Goal: Transaction & Acquisition: Subscribe to service/newsletter

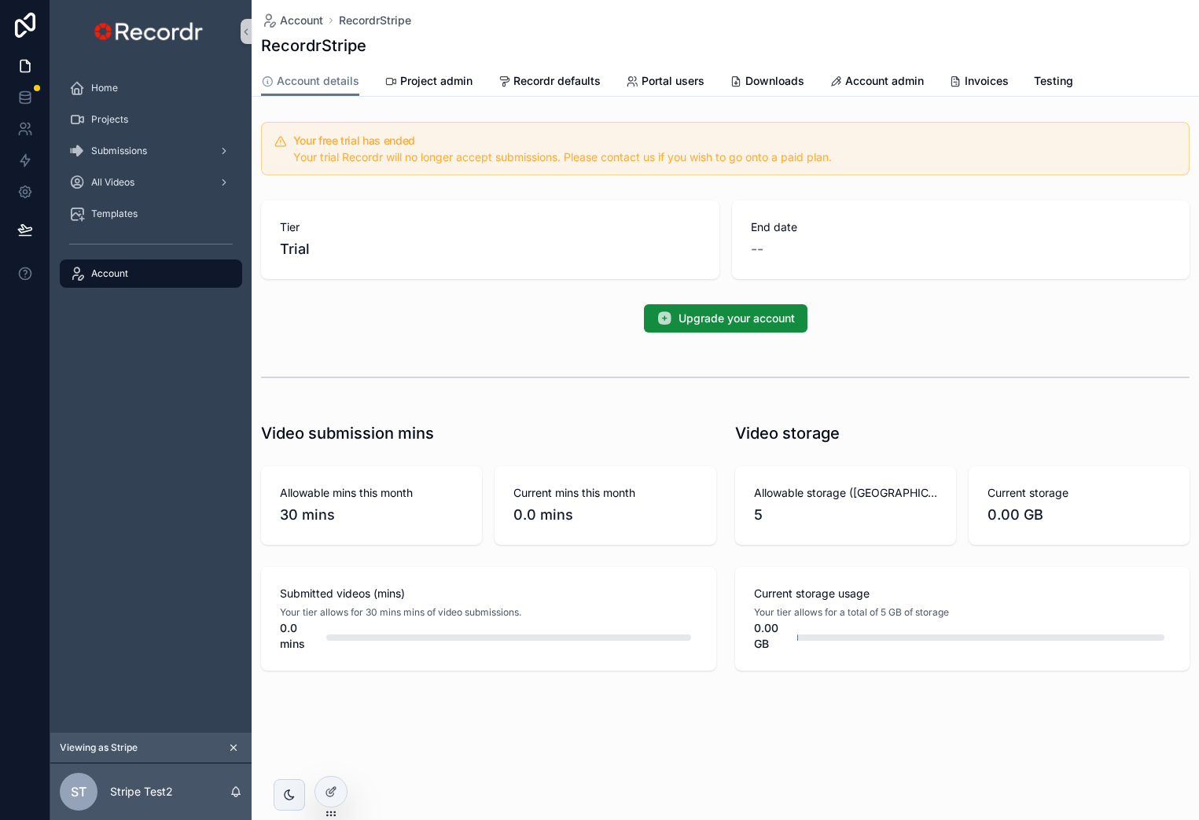
click at [159, 543] on div "Home Projects Submissions All Videos Templates Account" at bounding box center [150, 398] width 201 height 670
click at [1040, 91] on link "Testing" at bounding box center [1053, 82] width 39 height 31
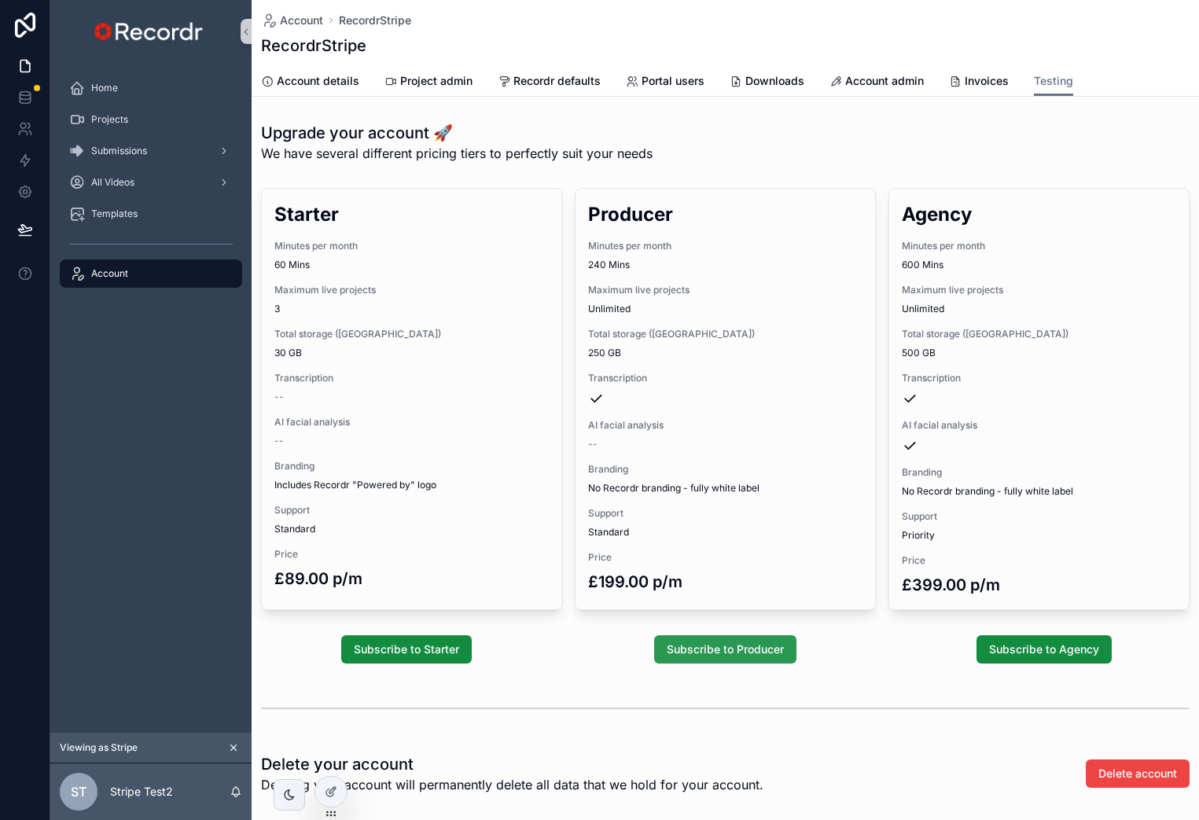
click at [733, 652] on span "Subscribe to Producer" at bounding box center [725, 650] width 117 height 16
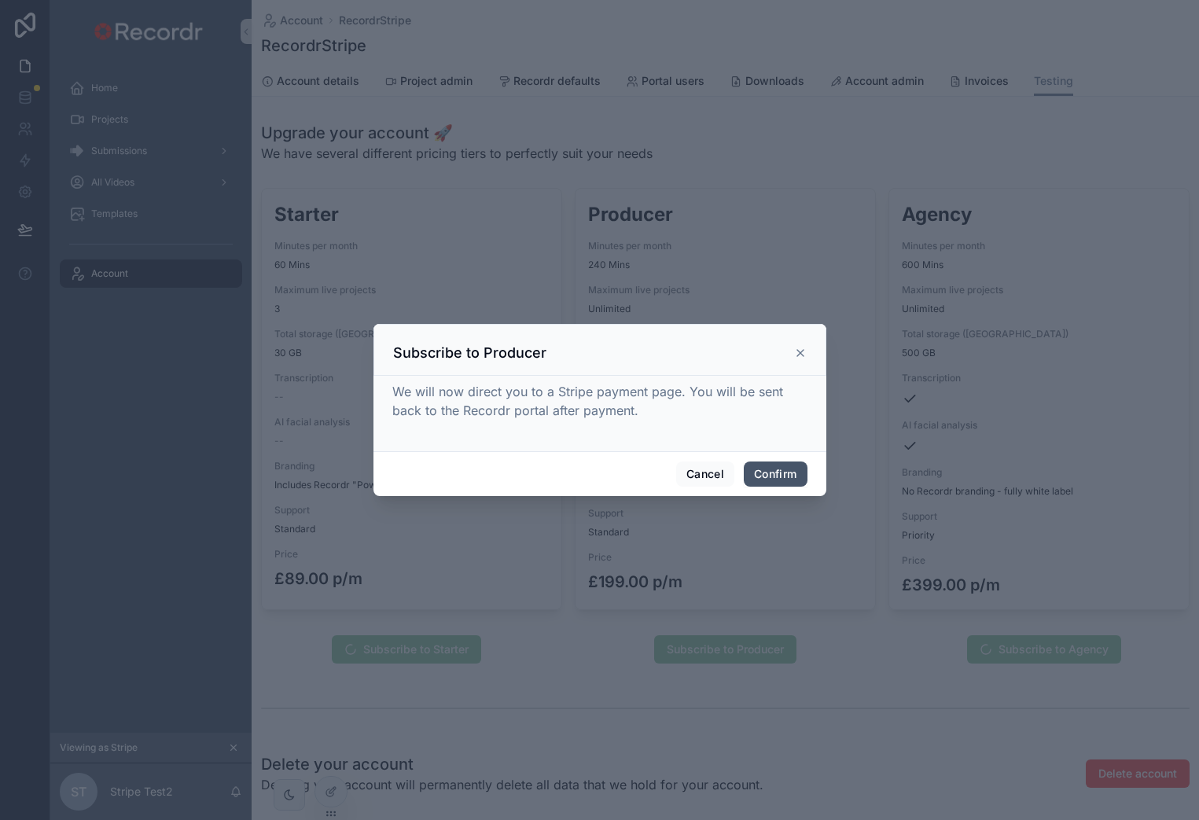
click at [773, 473] on button "Confirm" at bounding box center [775, 474] width 63 height 25
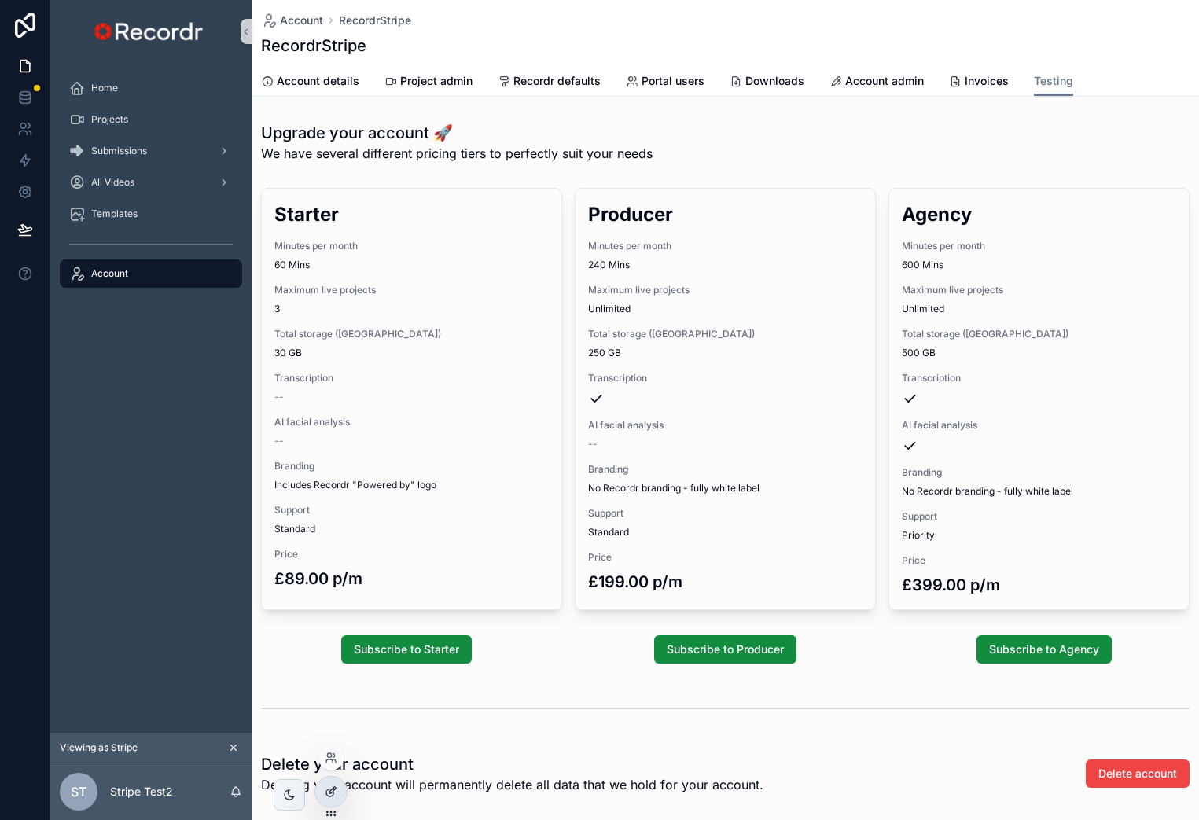
click at [333, 790] on icon at bounding box center [333, 790] width 6 height 6
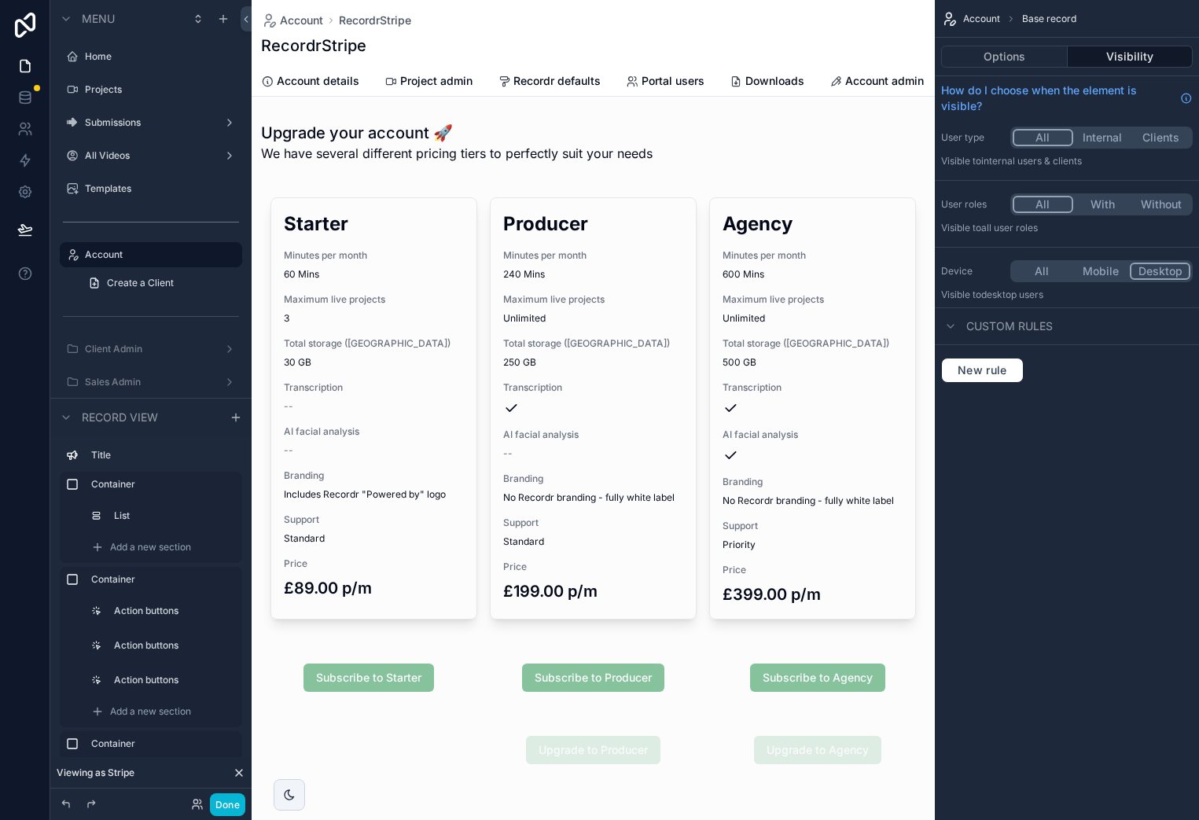
click at [506, 678] on div "scrollable content" at bounding box center [593, 678] width 683 height 60
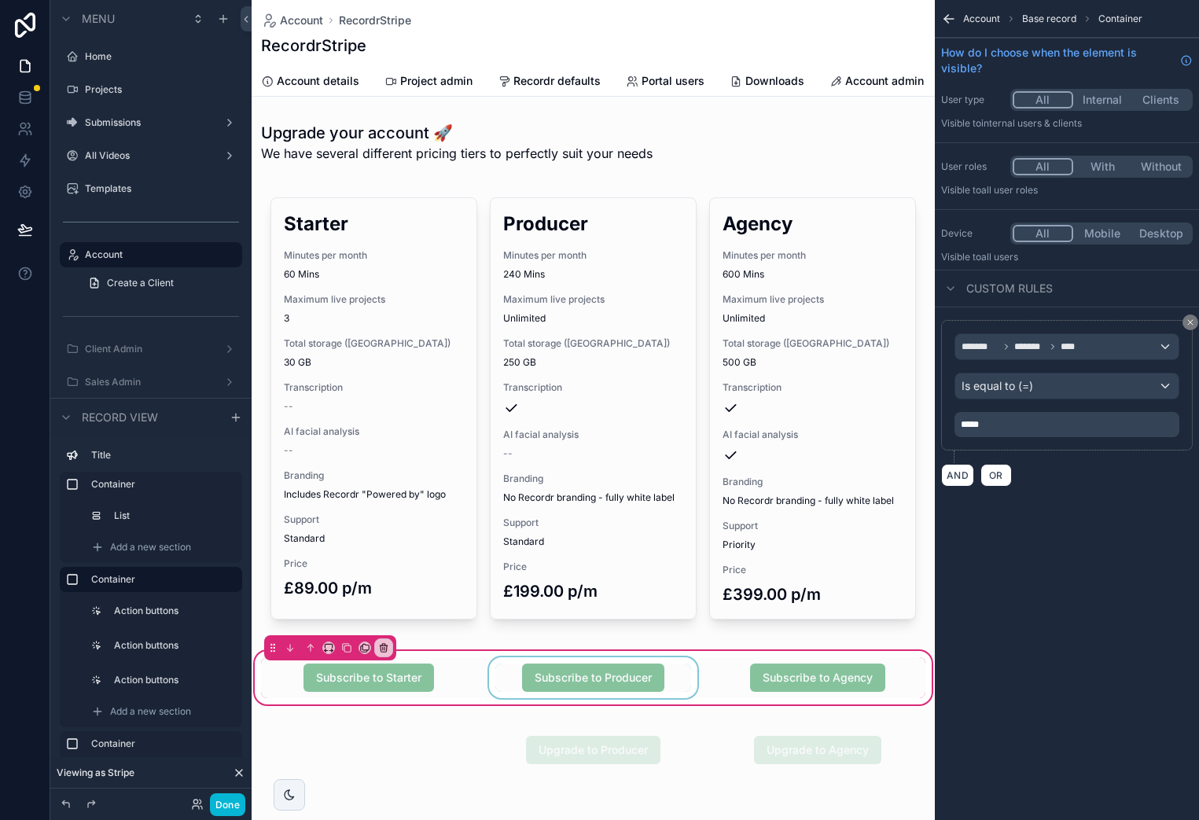
click at [507, 683] on div "scrollable content" at bounding box center [593, 677] width 215 height 41
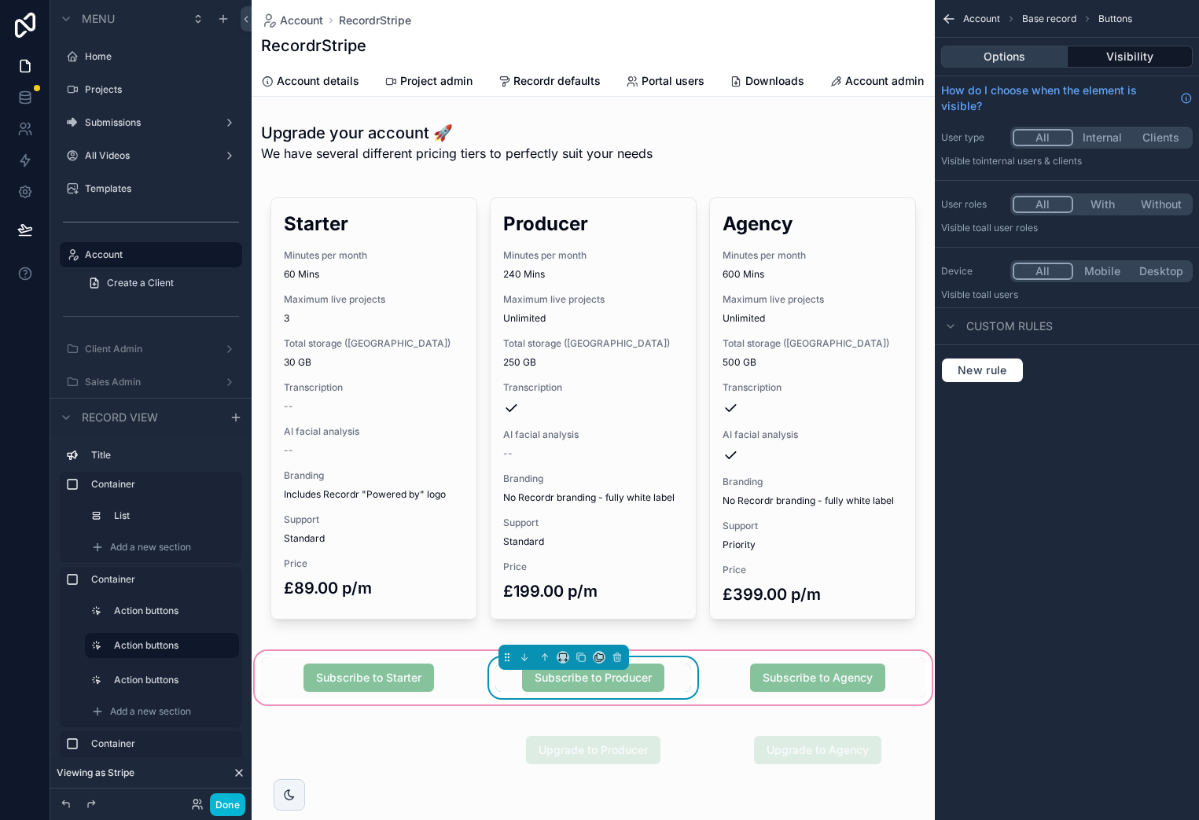
click at [1021, 63] on button "Options" at bounding box center [1004, 57] width 127 height 22
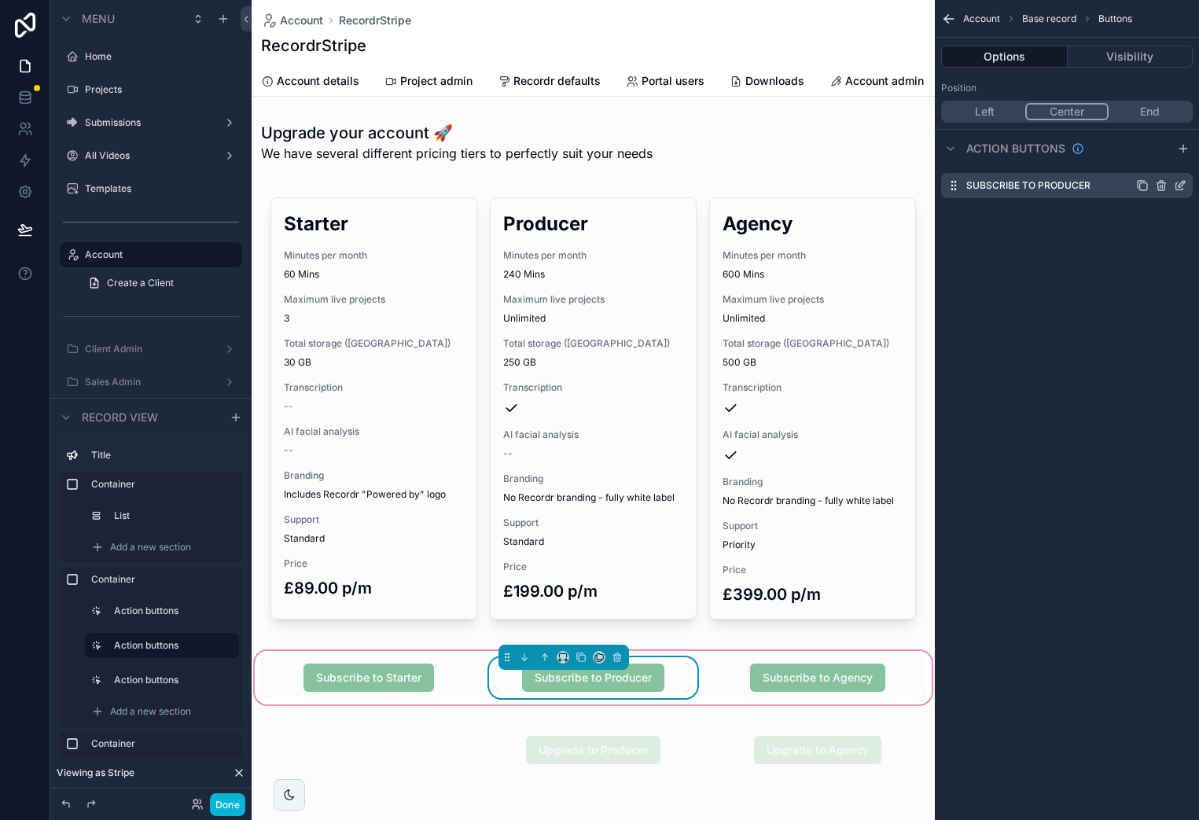
click at [1176, 181] on icon "scrollable content" at bounding box center [1180, 185] width 13 height 13
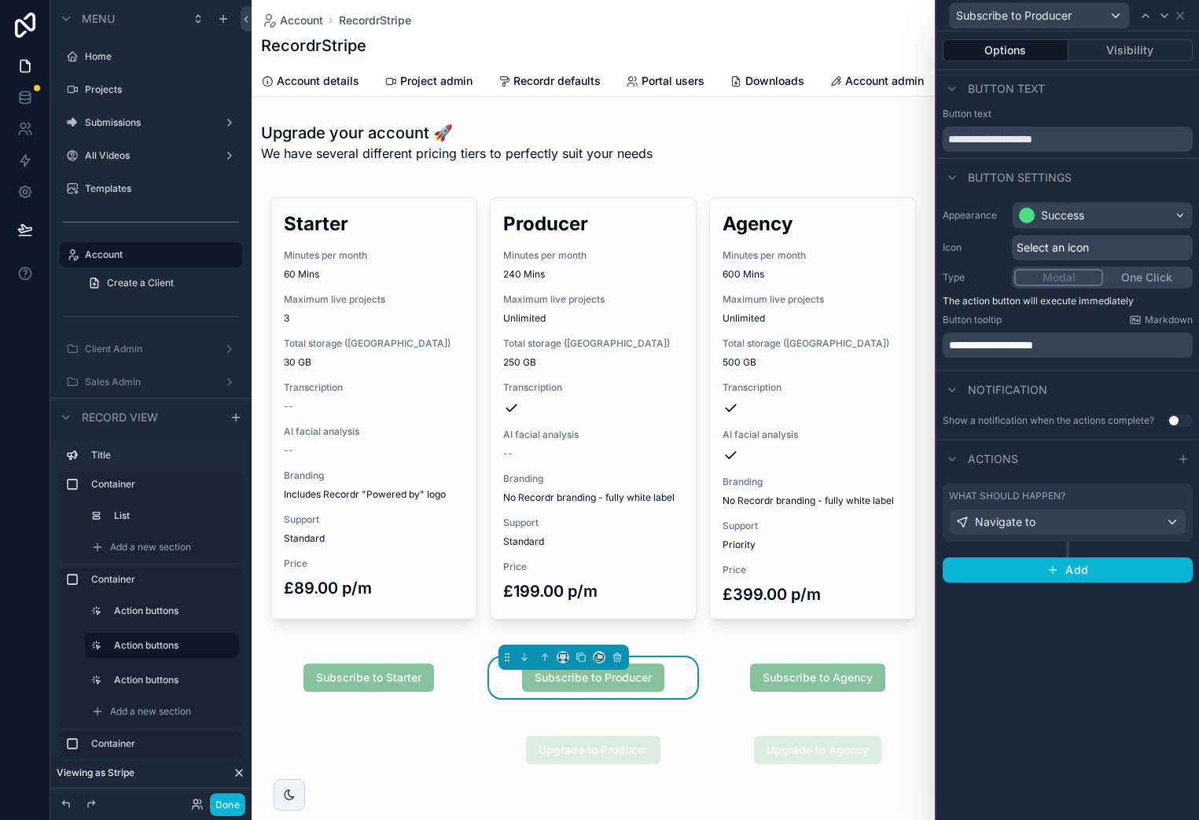
click at [1069, 499] on div "What should happen?" at bounding box center [1067, 496] width 237 height 13
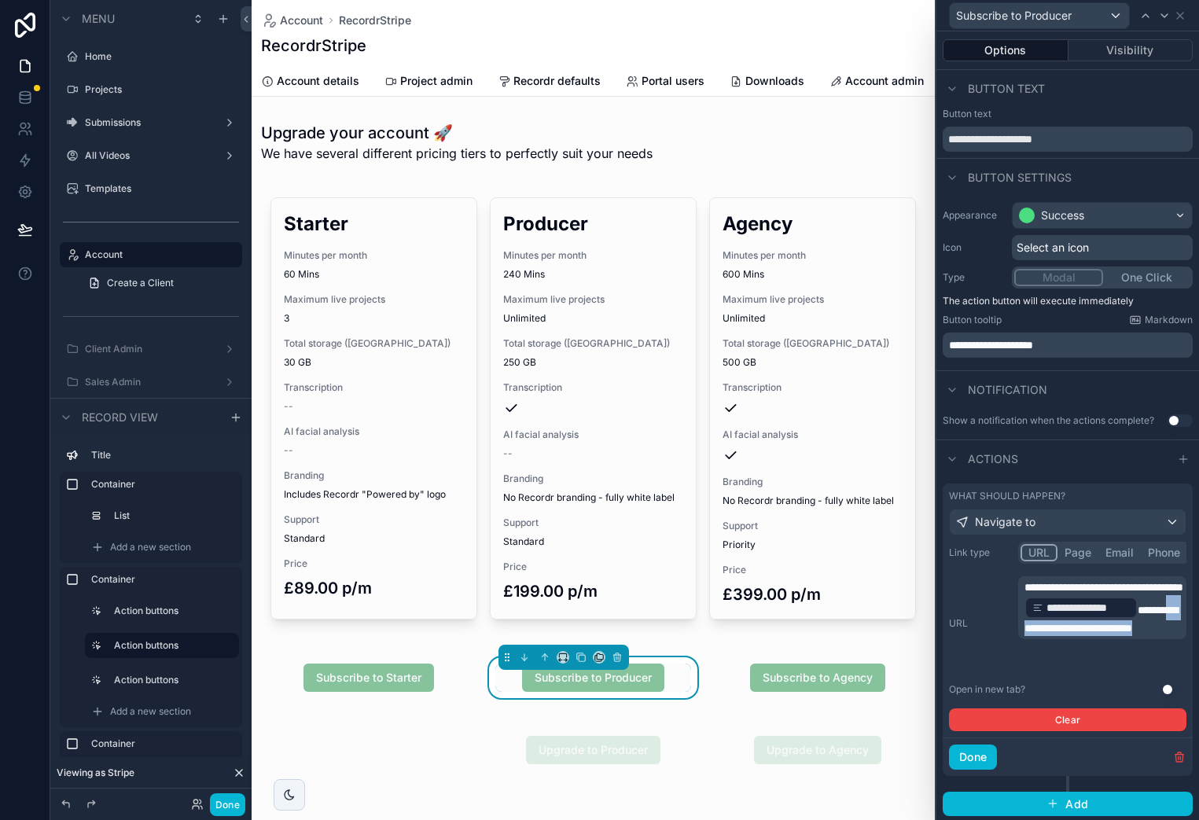
drag, startPoint x: 1113, startPoint y: 657, endPoint x: 1066, endPoint y: 648, distance: 47.3
click at [1066, 636] on p "**********" at bounding box center [1104, 608] width 159 height 57
click at [977, 757] on button "Done" at bounding box center [973, 757] width 48 height 25
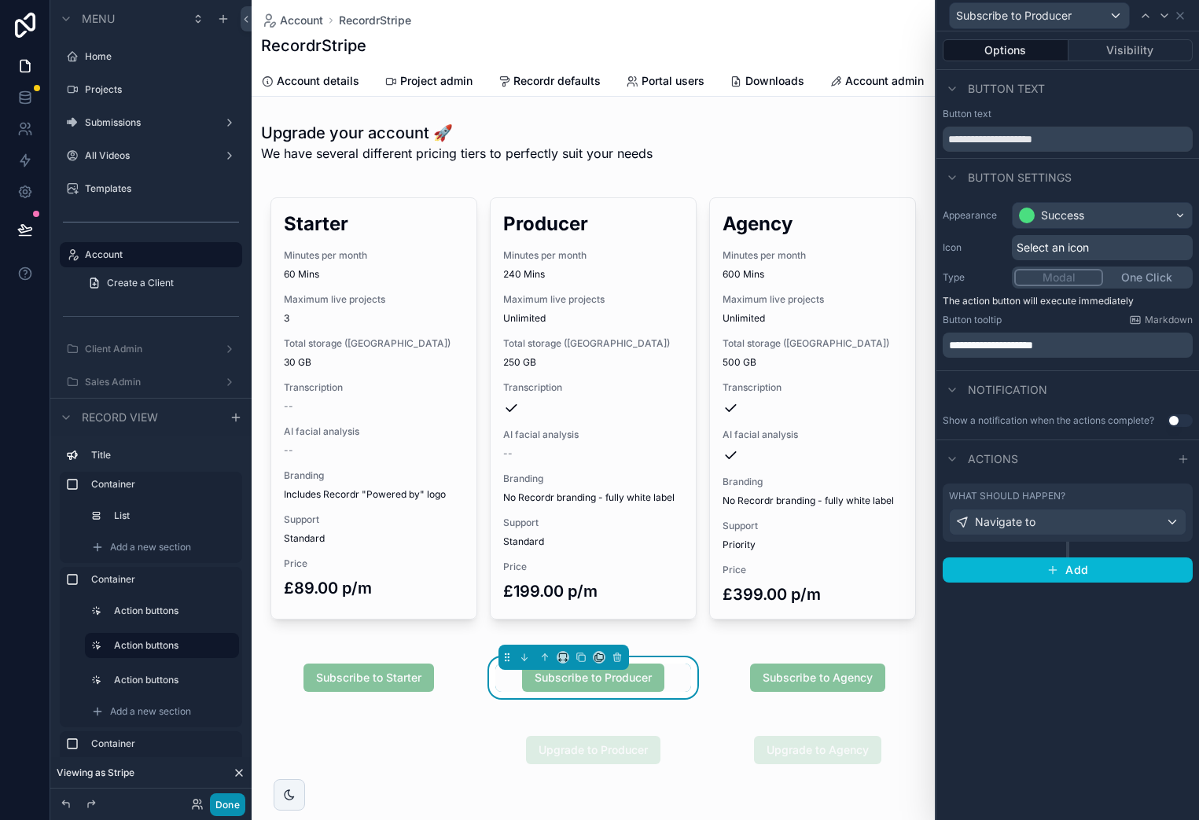
click at [230, 806] on button "Done" at bounding box center [227, 804] width 35 height 23
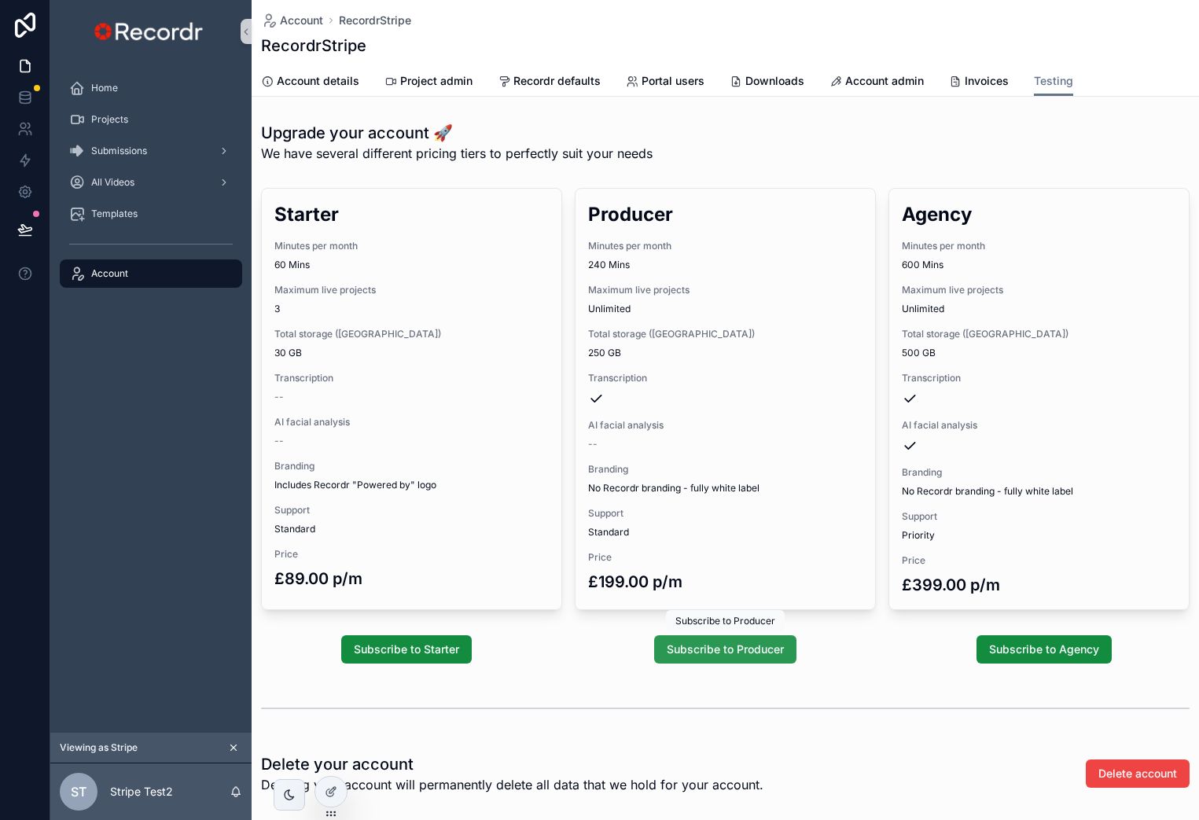
click at [734, 648] on span "Subscribe to Producer" at bounding box center [725, 650] width 117 height 16
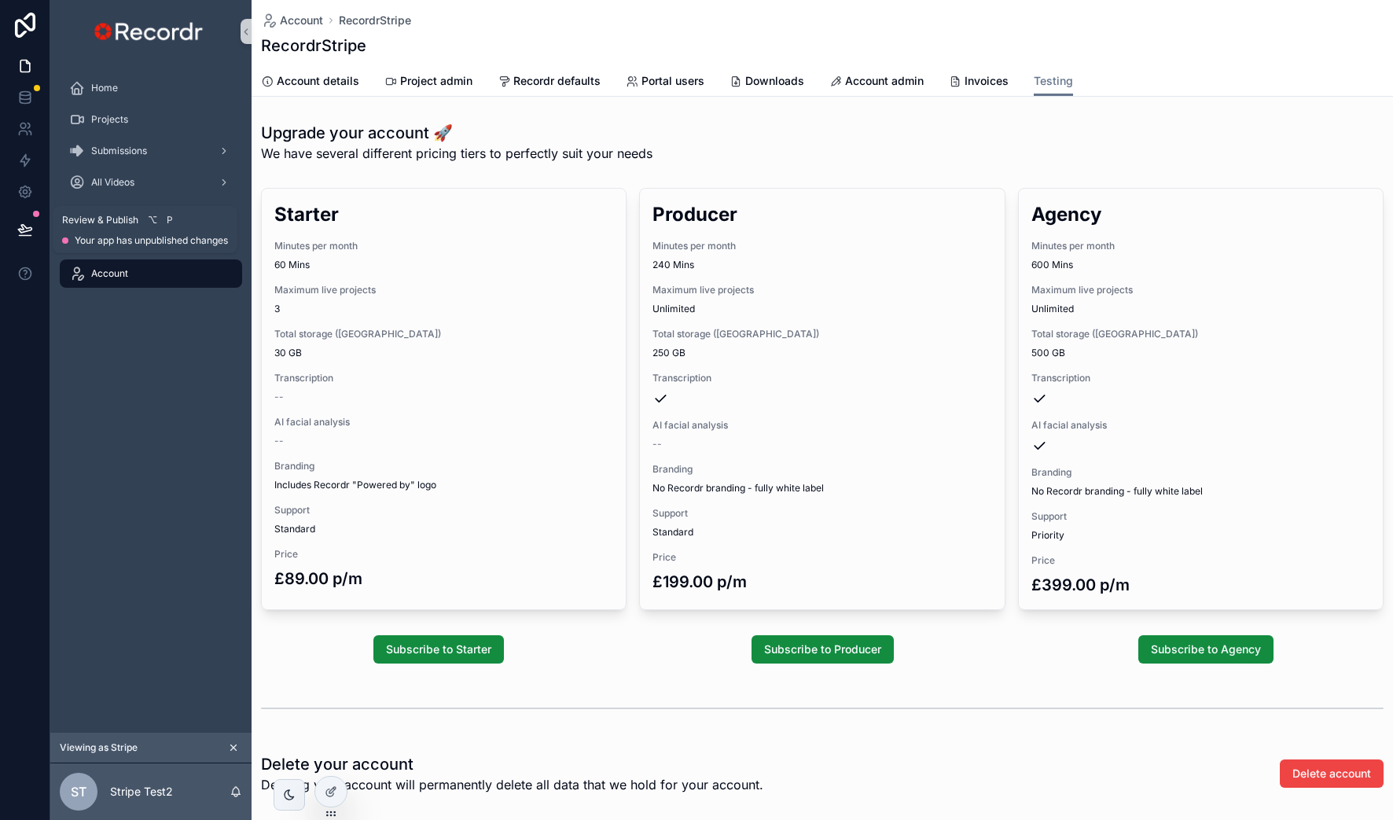
click at [20, 226] on icon at bounding box center [24, 229] width 13 height 8
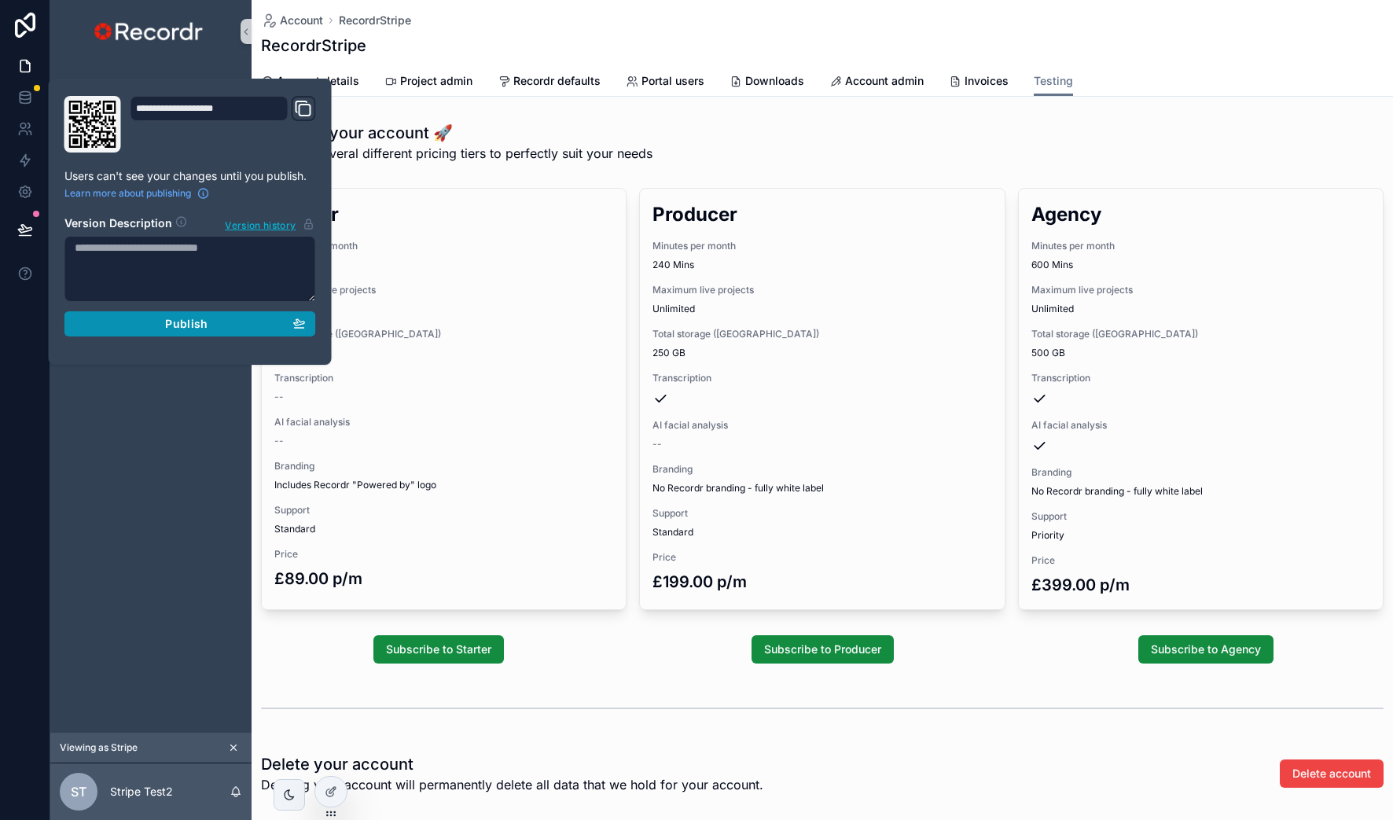
click at [146, 331] on button "Publish" at bounding box center [190, 323] width 252 height 25
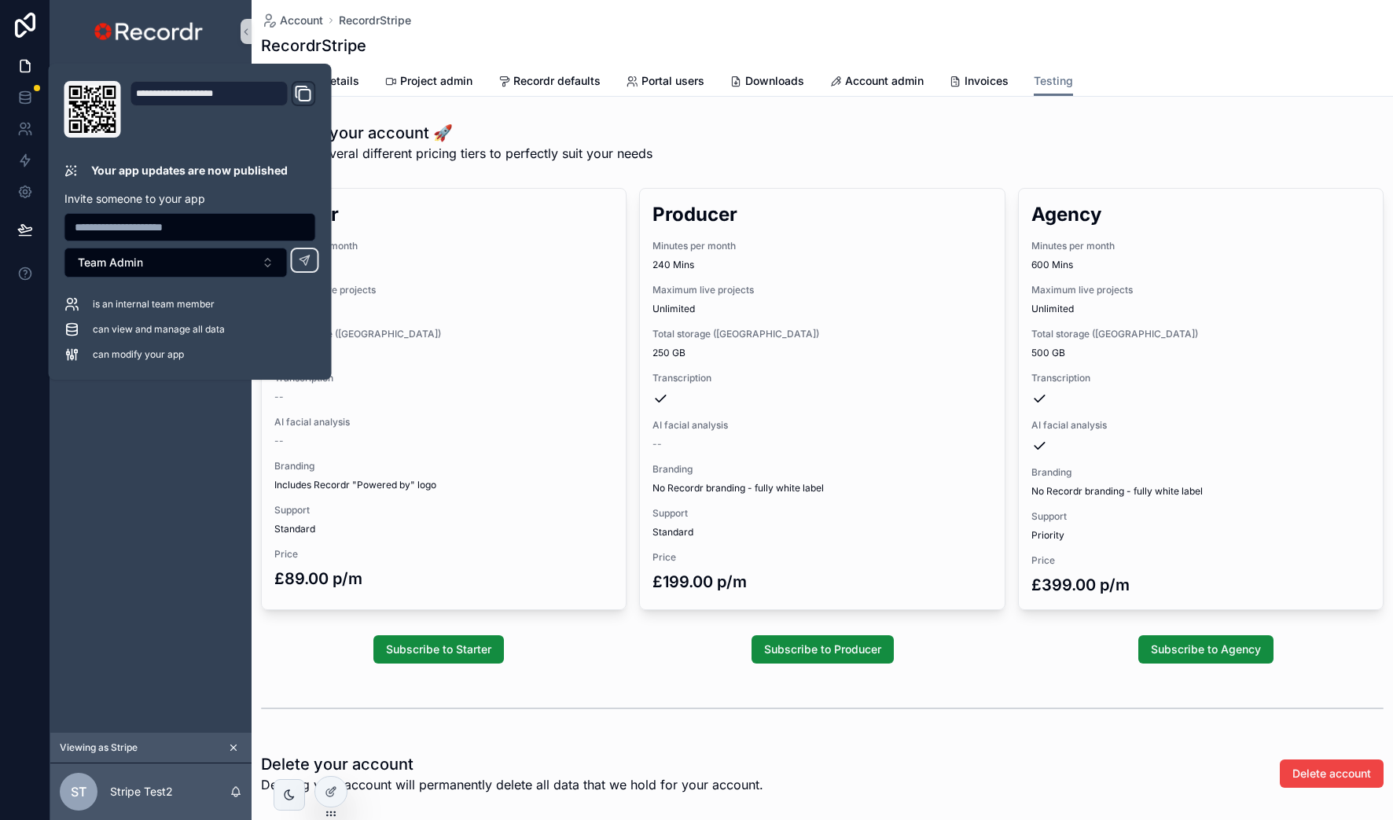
click at [168, 432] on div "Home Projects Submissions All Videos Templates Account" at bounding box center [150, 398] width 201 height 670
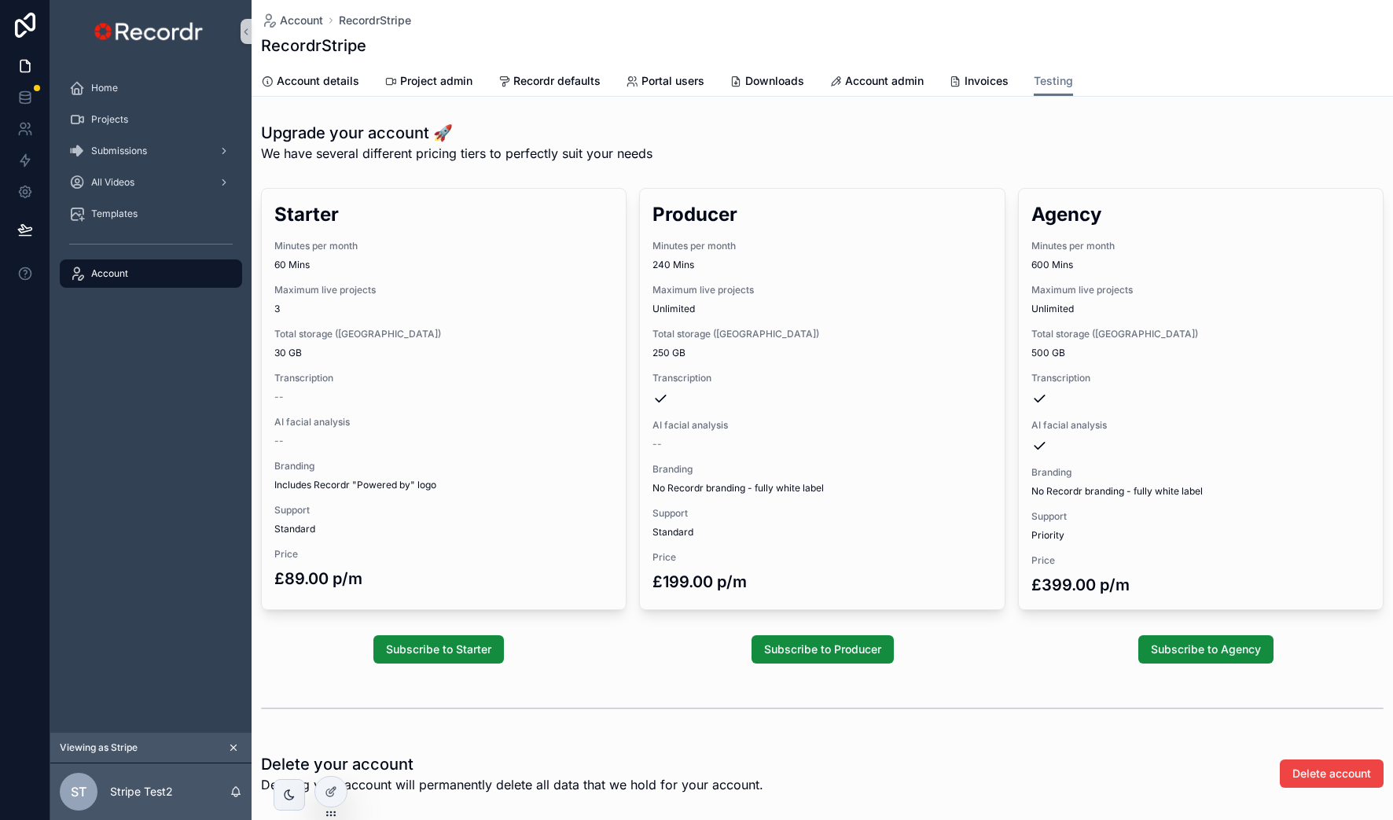
scroll to position [260, 0]
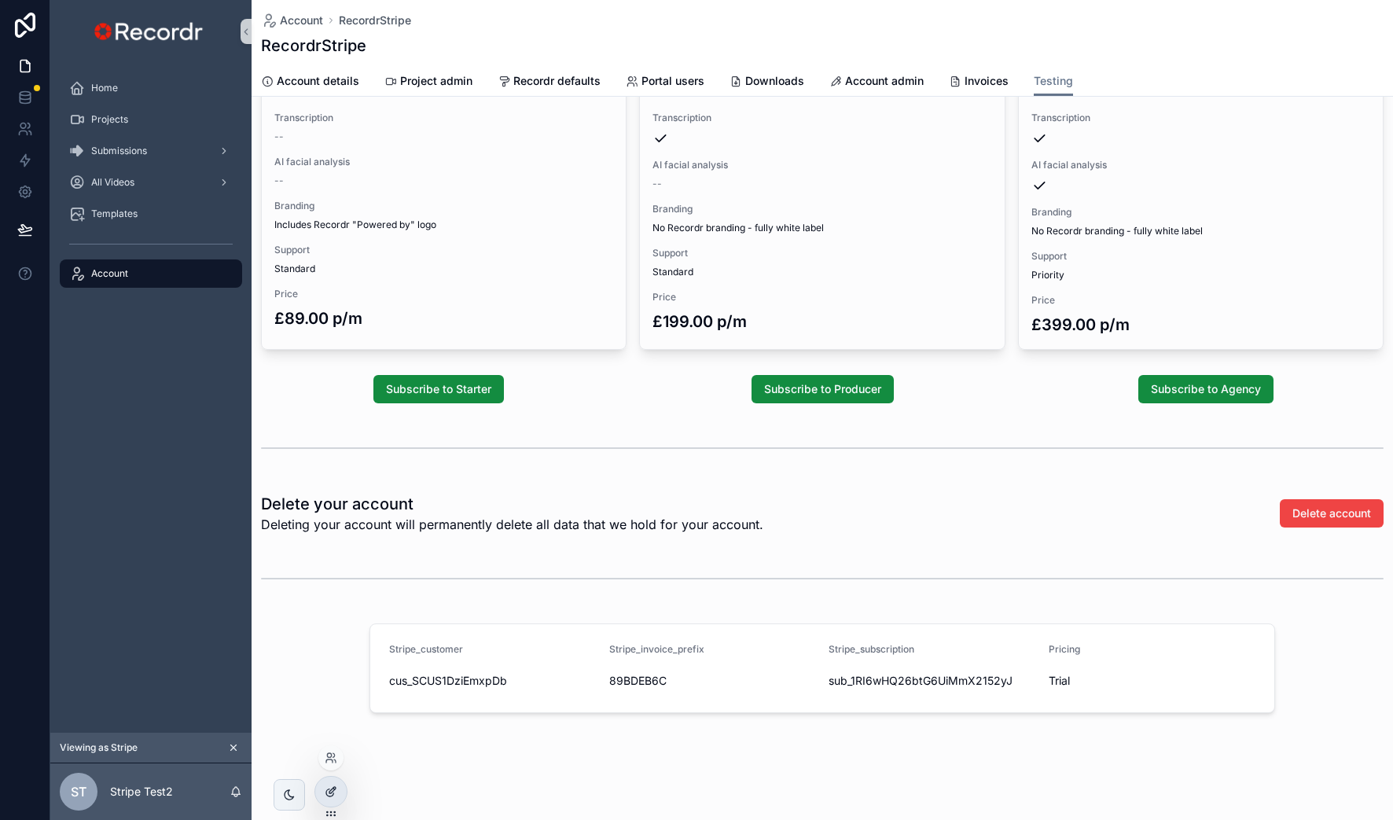
click at [338, 790] on div at bounding box center [330, 792] width 31 height 30
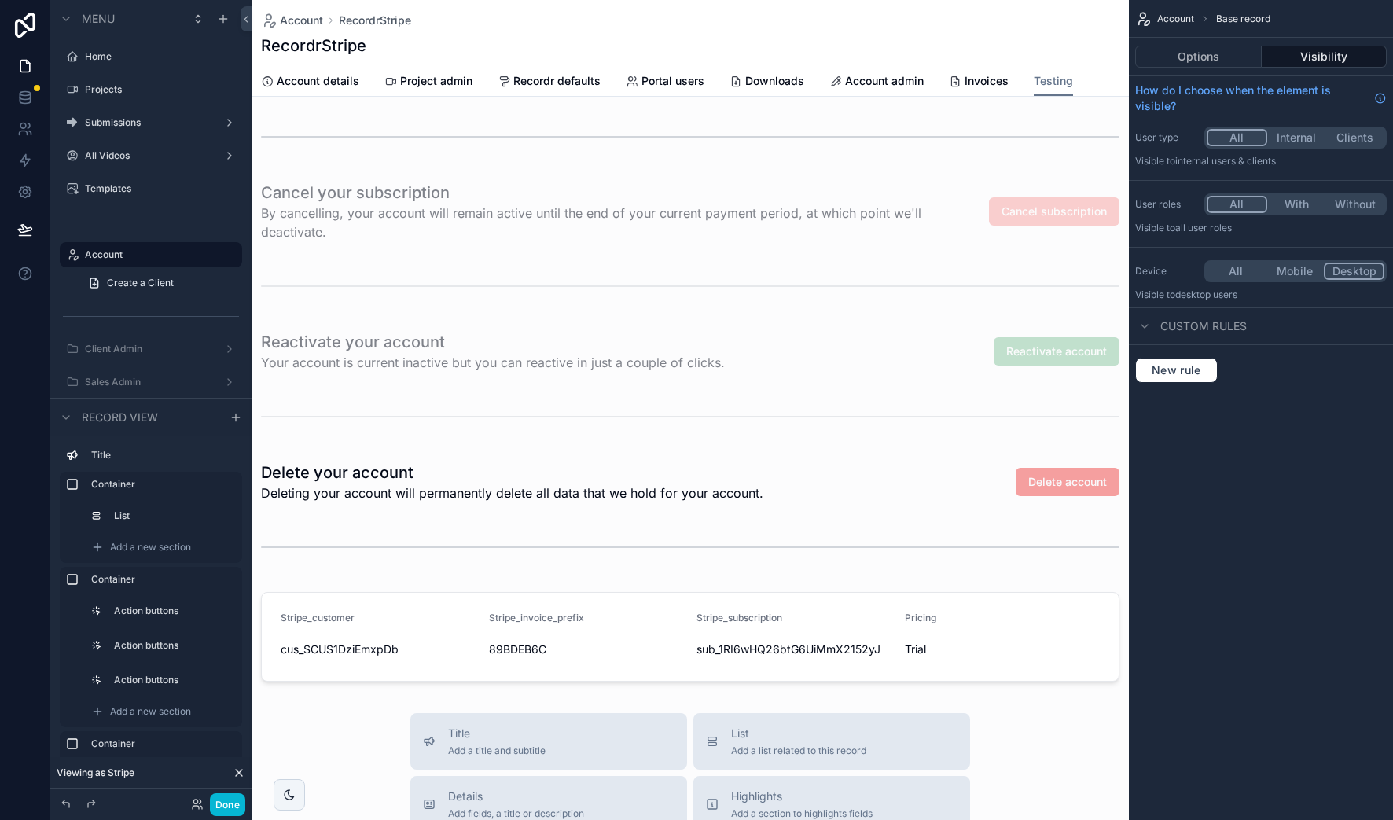
scroll to position [1011, 0]
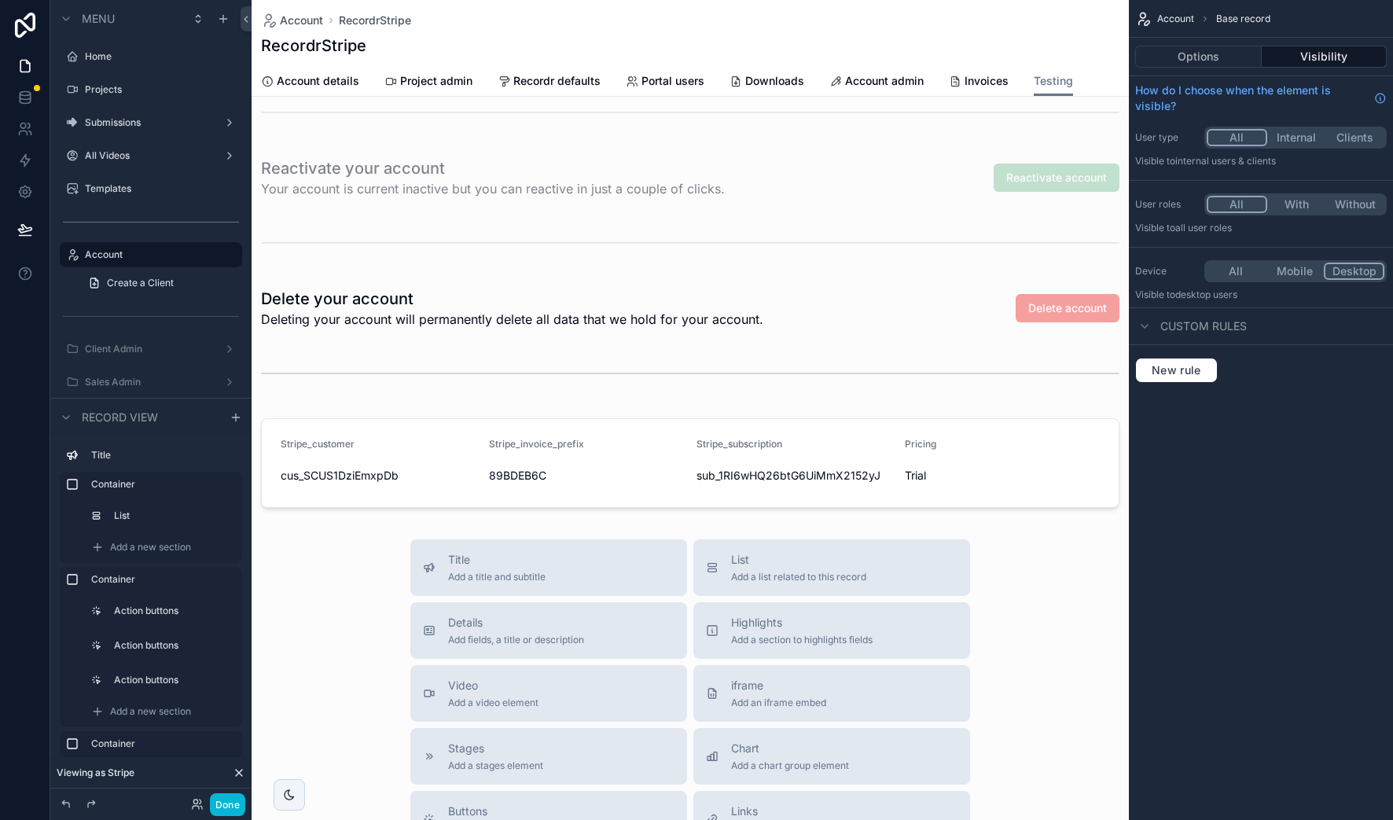
click at [754, 446] on div "scrollable content" at bounding box center [691, 107] width 878 height 2237
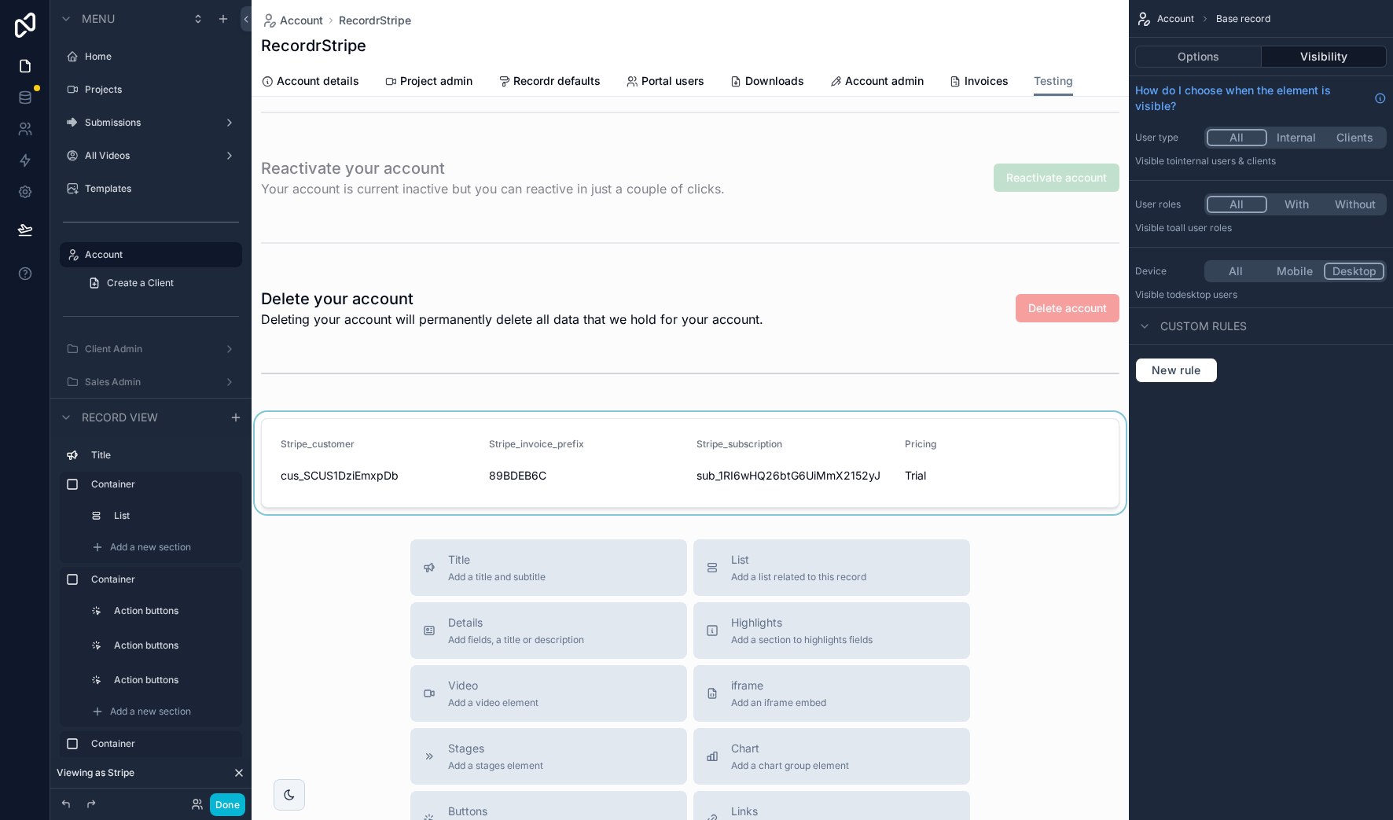
click at [704, 442] on div "scrollable content" at bounding box center [691, 463] width 878 height 102
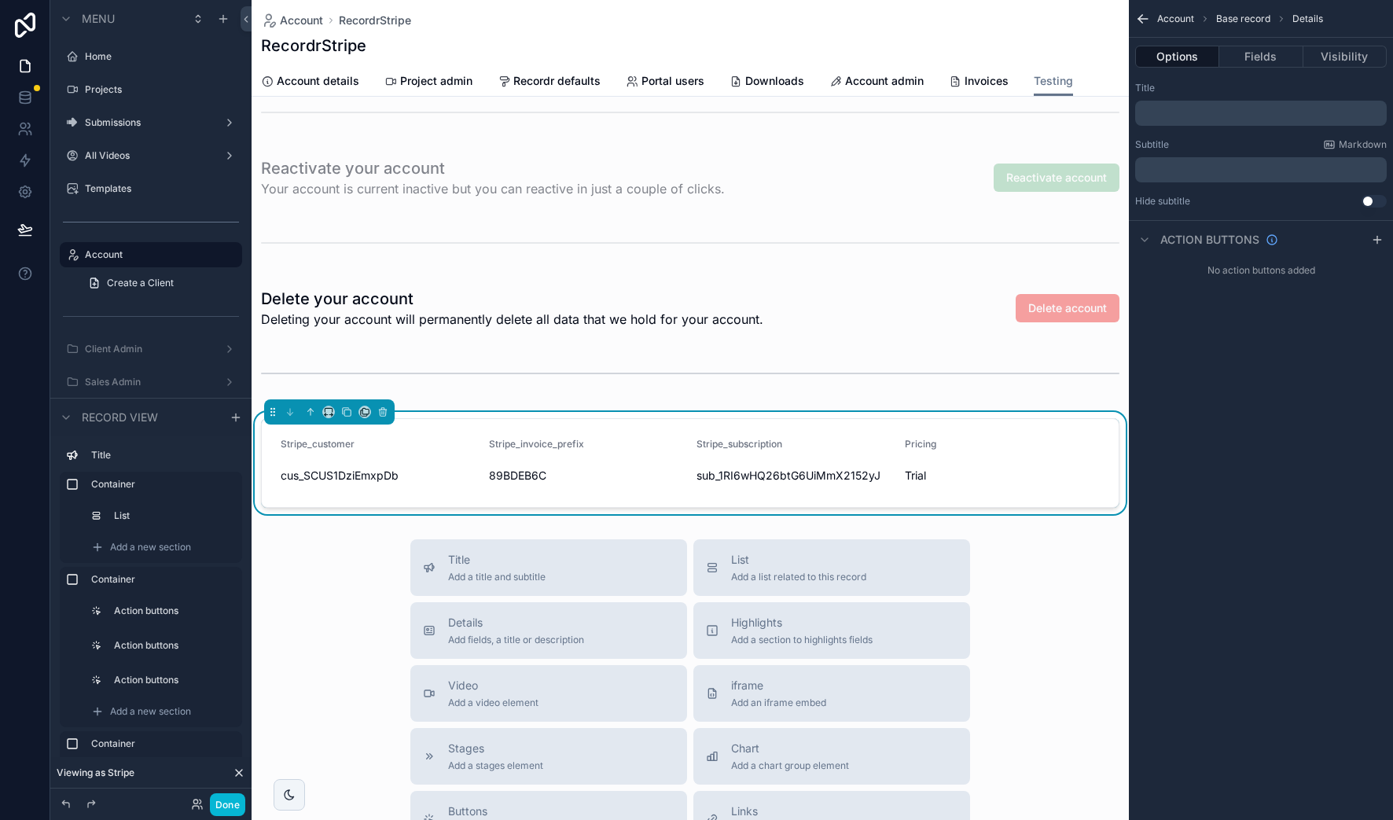
click at [1198, 120] on div "﻿" at bounding box center [1262, 113] width 252 height 25
click at [1198, 115] on p "﻿" at bounding box center [1263, 113] width 242 height 13
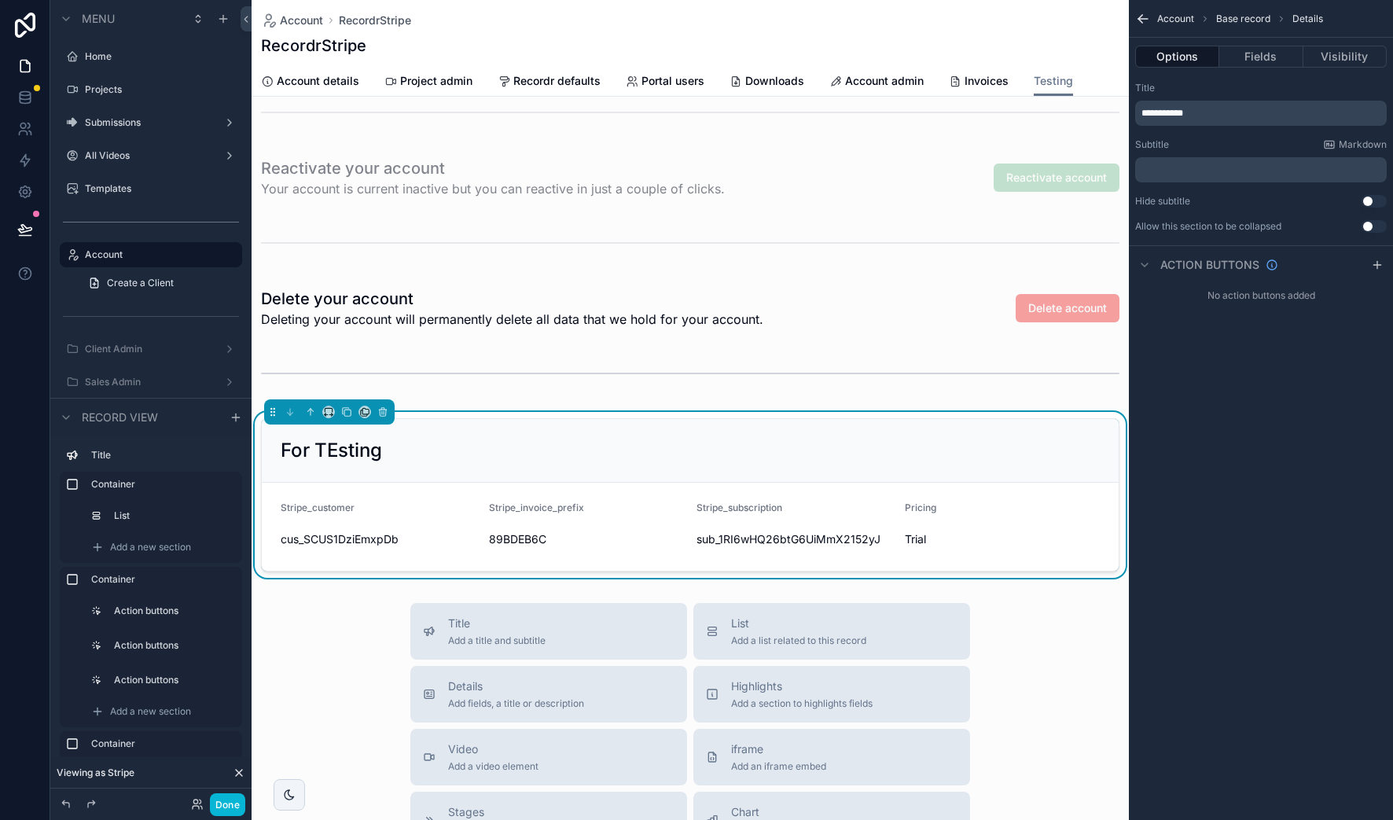
click at [1169, 109] on span "**********" at bounding box center [1163, 113] width 42 height 9
click at [223, 808] on button "Done" at bounding box center [227, 804] width 35 height 23
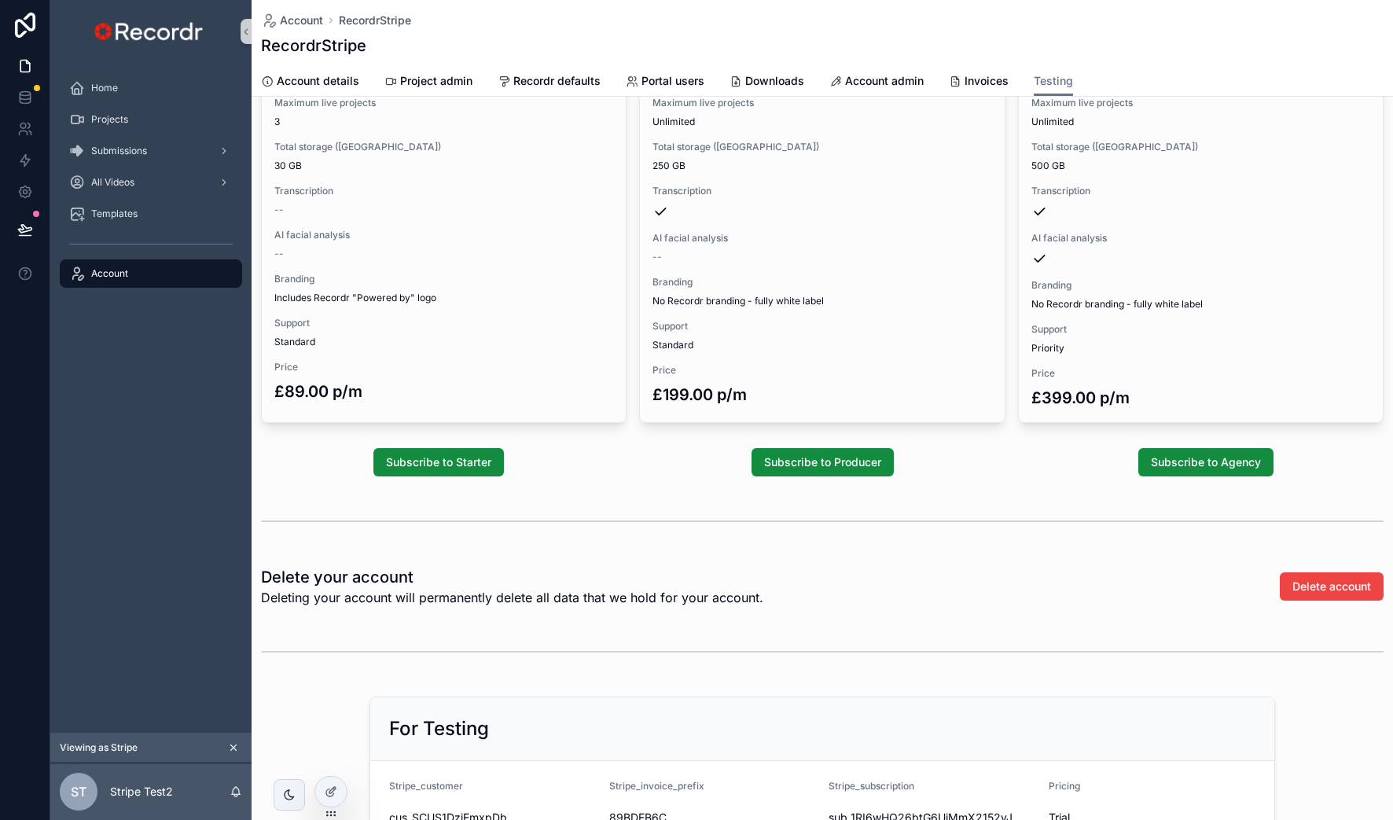
scroll to position [0, 0]
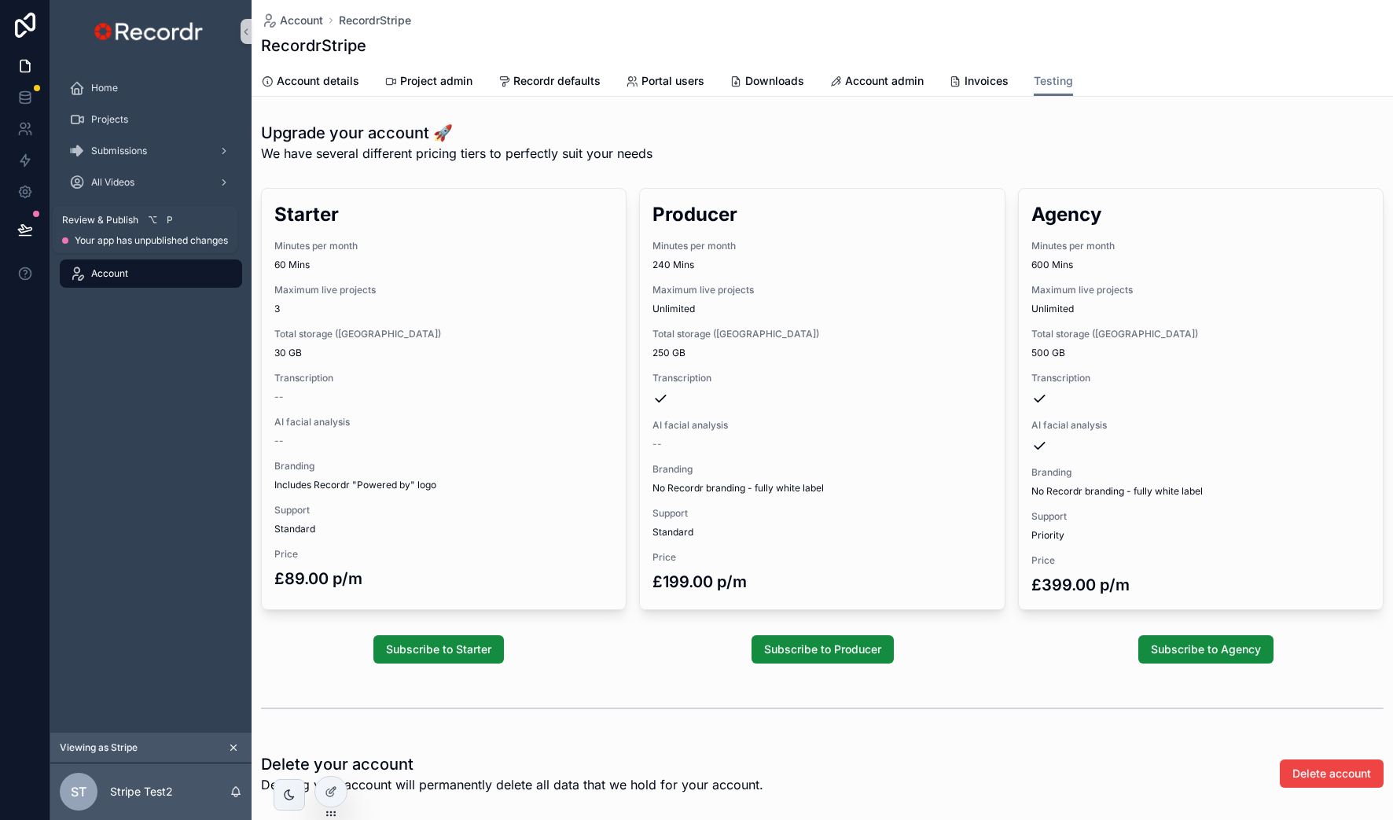
click at [17, 223] on icon at bounding box center [25, 230] width 16 height 16
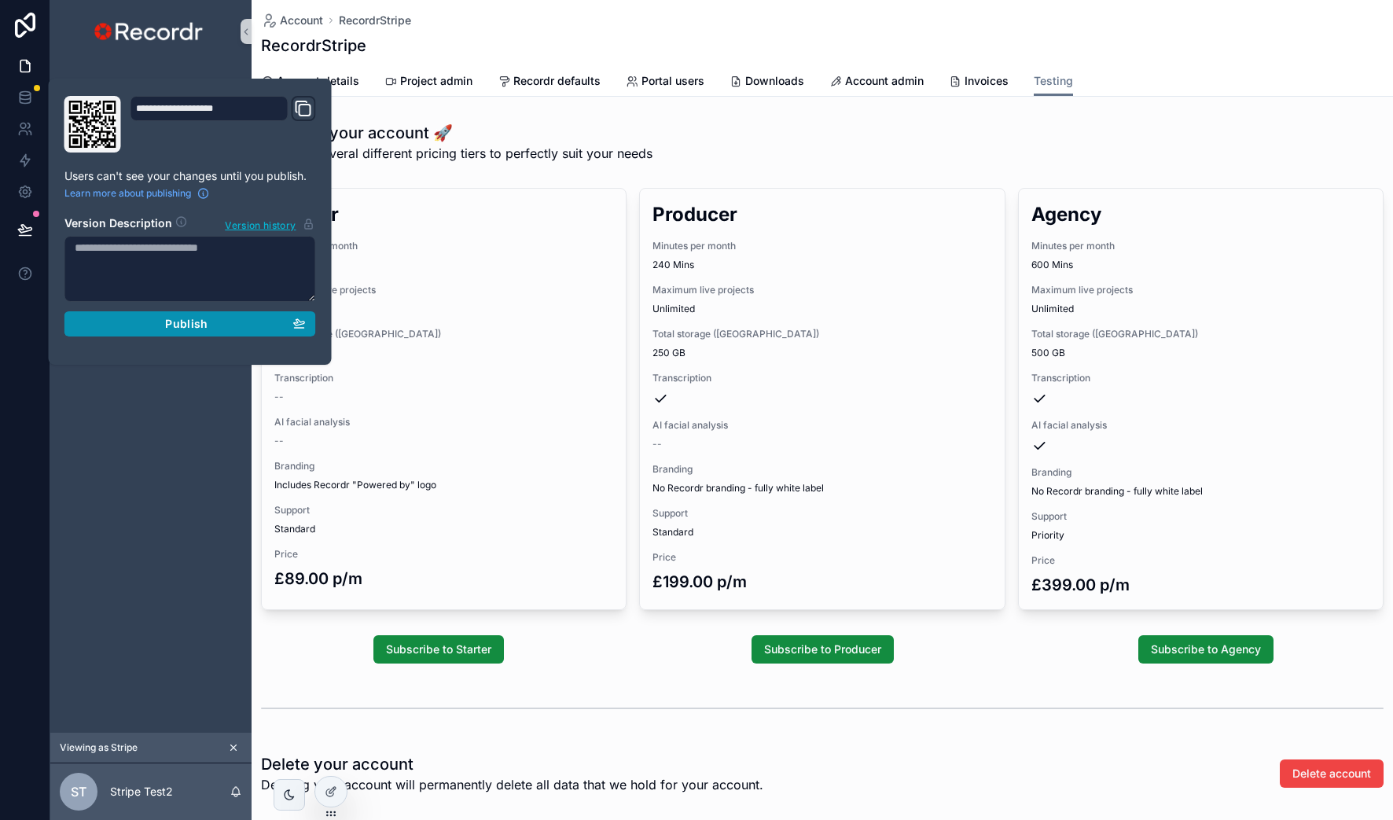
click at [203, 318] on span "Publish" at bounding box center [186, 324] width 42 height 14
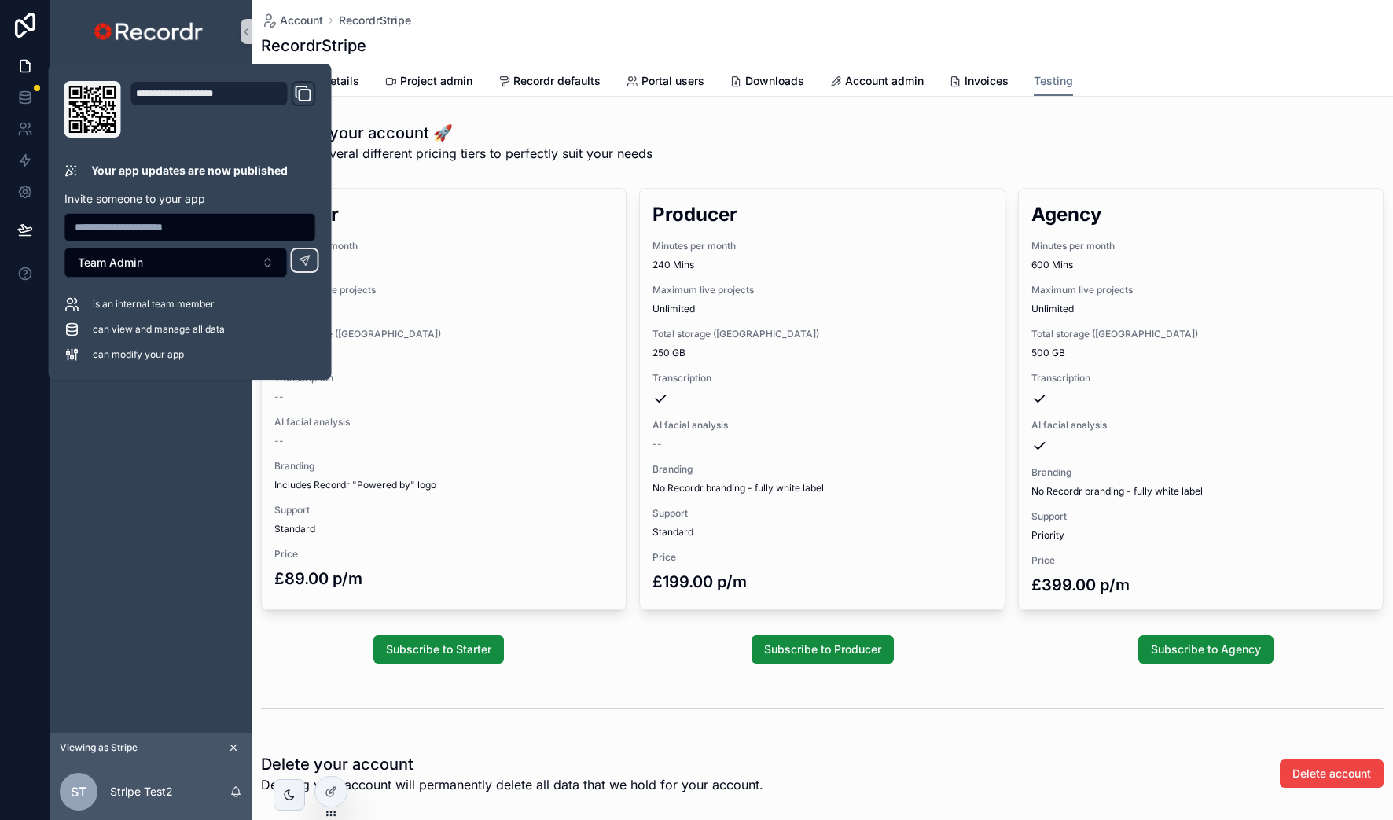
click at [203, 499] on div "Home Projects Submissions All Videos Templates Account" at bounding box center [150, 398] width 201 height 670
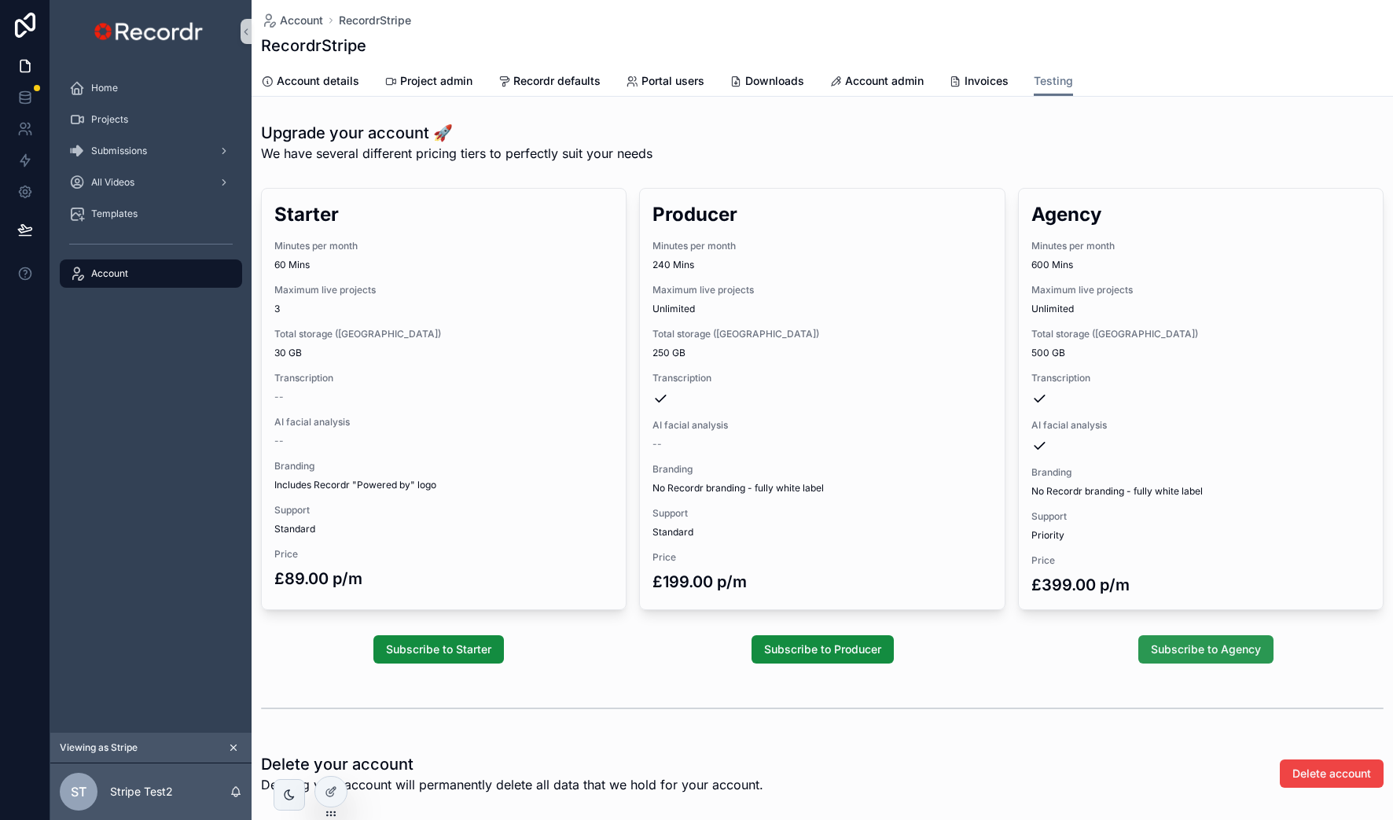
click at [1198, 661] on button "Subscribe to Agency" at bounding box center [1206, 649] width 135 height 28
click at [845, 646] on span "Subscribe to Producer" at bounding box center [822, 650] width 117 height 16
